Goal: Navigation & Orientation: Find specific page/section

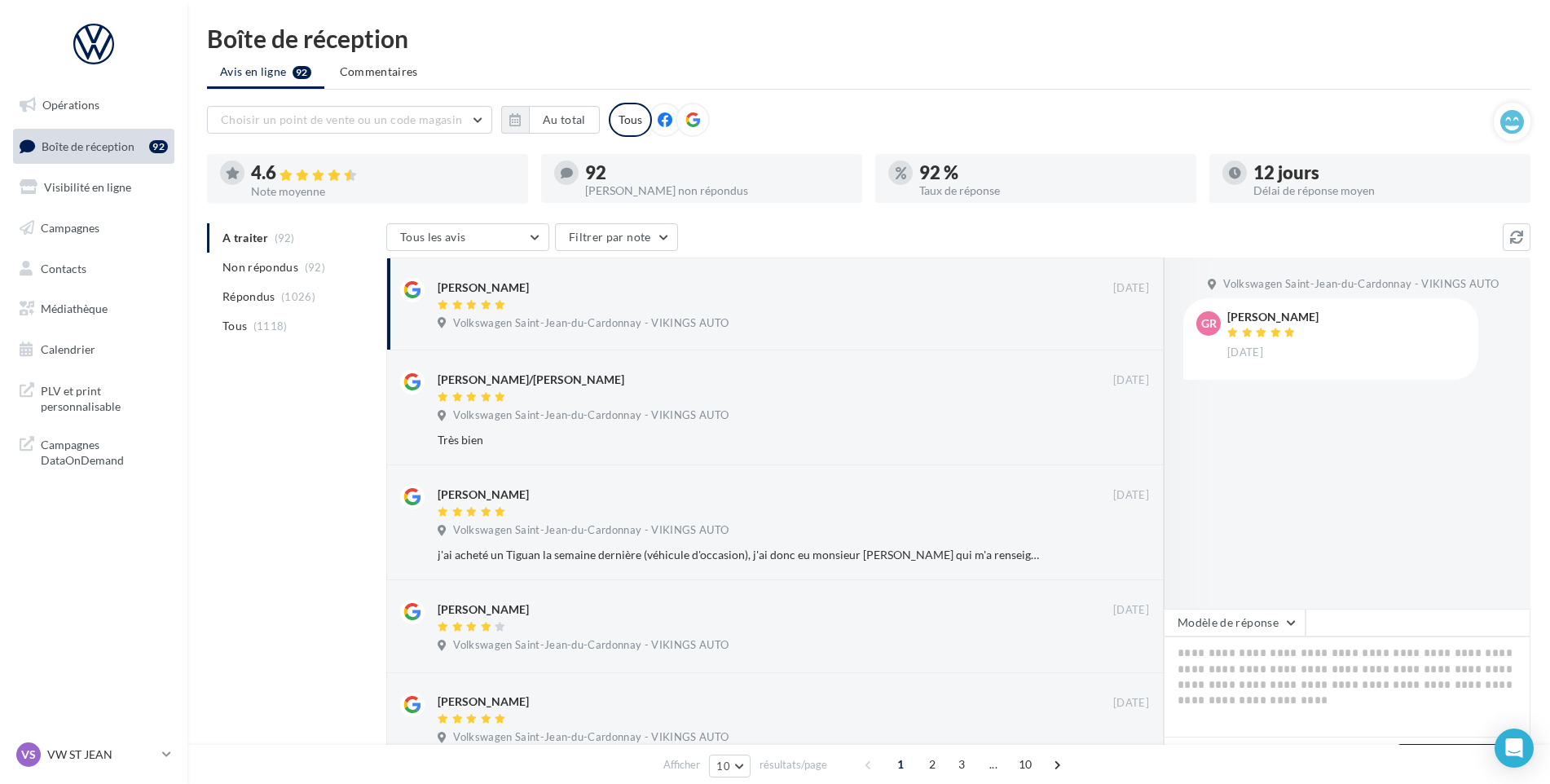
click at [127, 738] on nav "Opérations Boîte de réception 92 Visibilité en ligne Campagnes Contacts Médiath…" at bounding box center [93, 392] width 187 height 784
click at [115, 748] on p "VW ST JEAN" at bounding box center [101, 754] width 108 height 16
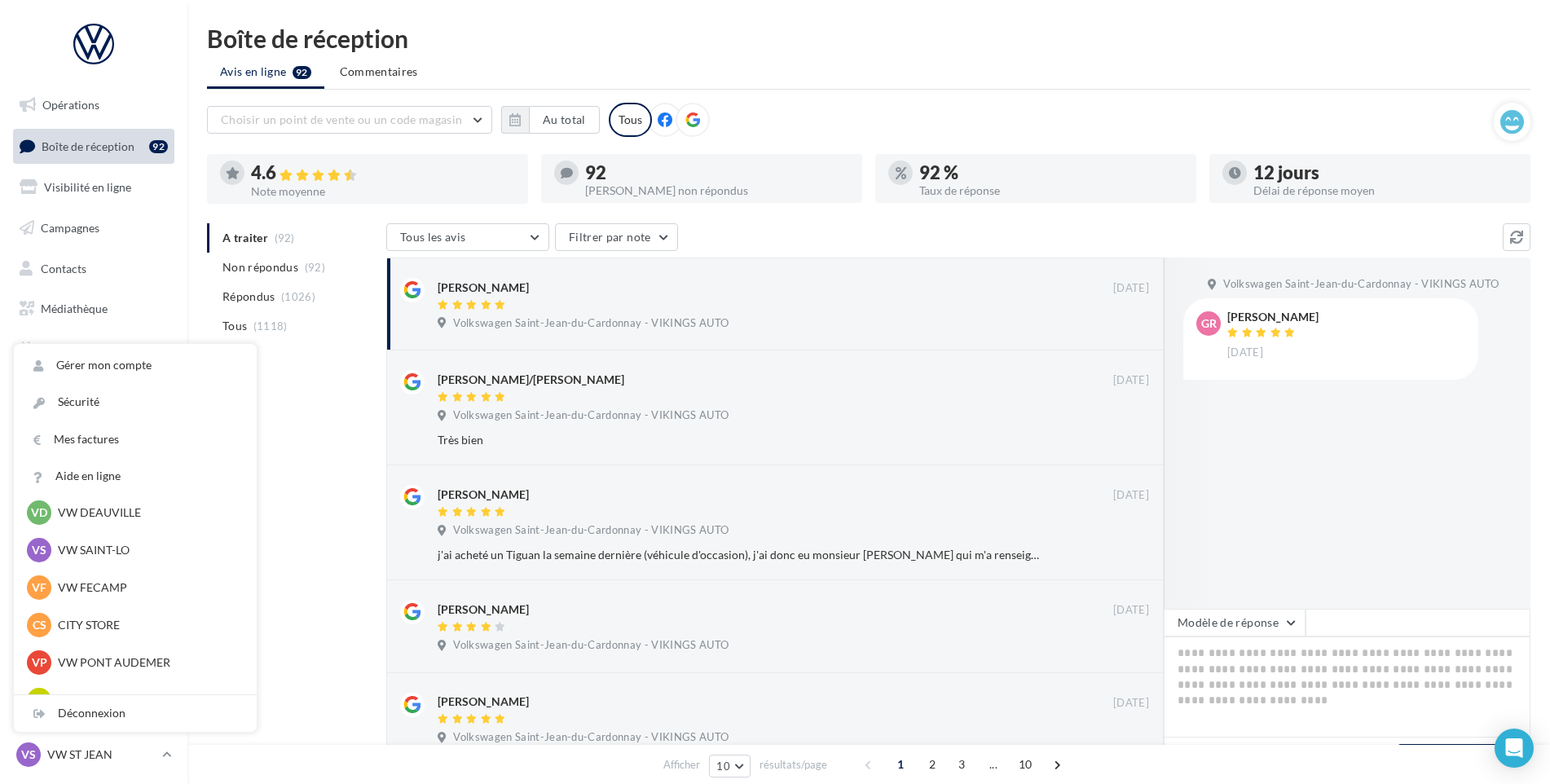
scroll to position [245, 0]
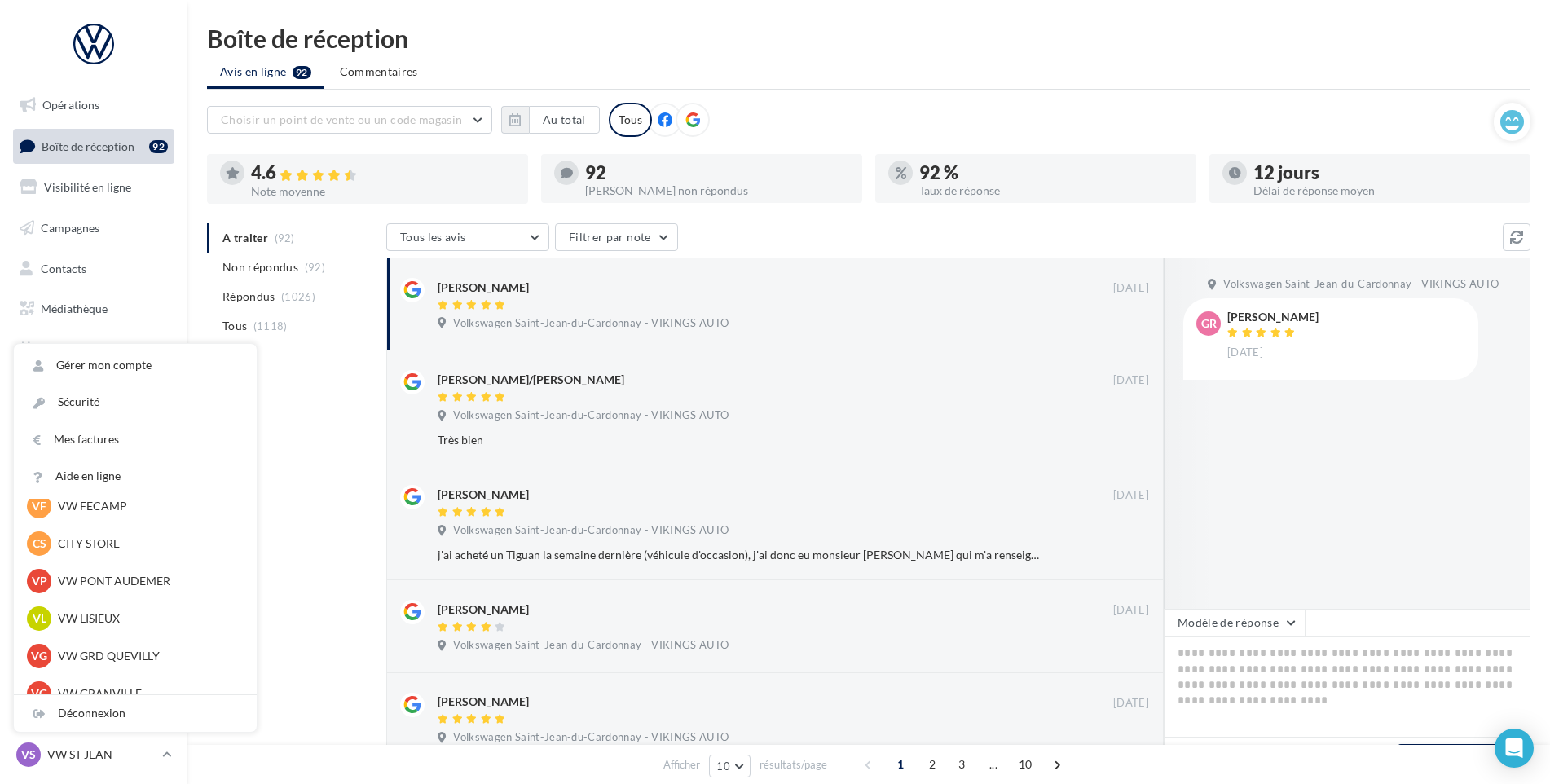
click at [116, 576] on p "VW PONT AUDEMER" at bounding box center [147, 580] width 179 height 16
